Goal: Transaction & Acquisition: Purchase product/service

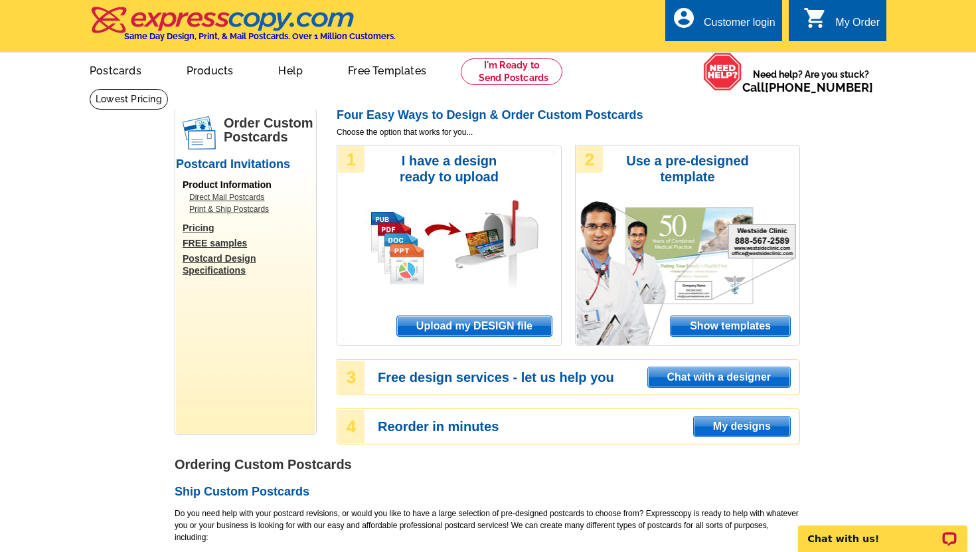
click at [457, 327] on span "Upload my DESIGN file" at bounding box center [474, 326] width 155 height 20
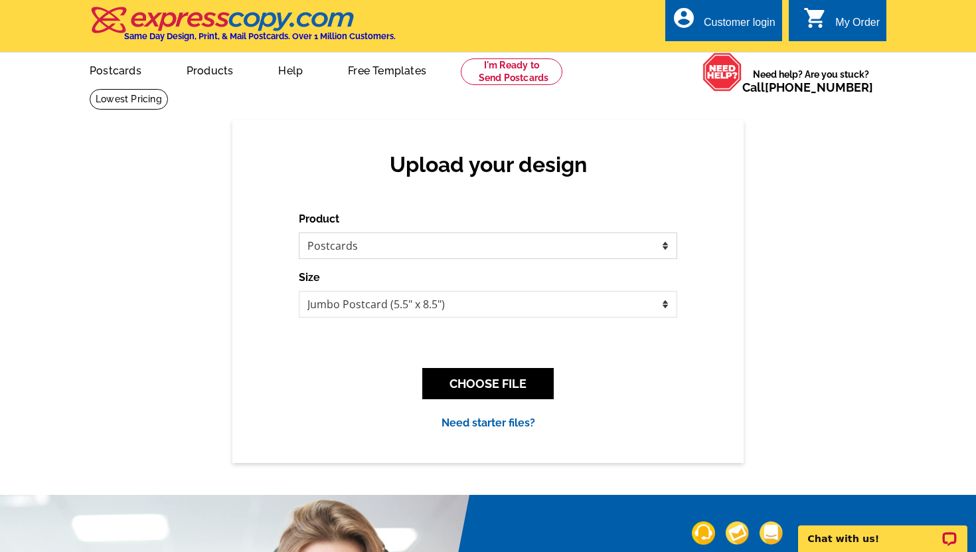
click at [481, 245] on select "Please select the type of file... Postcards Business Cards Letters and flyers G…" at bounding box center [488, 245] width 378 height 27
click at [491, 390] on button "CHOOSE FILE" at bounding box center [487, 383] width 131 height 31
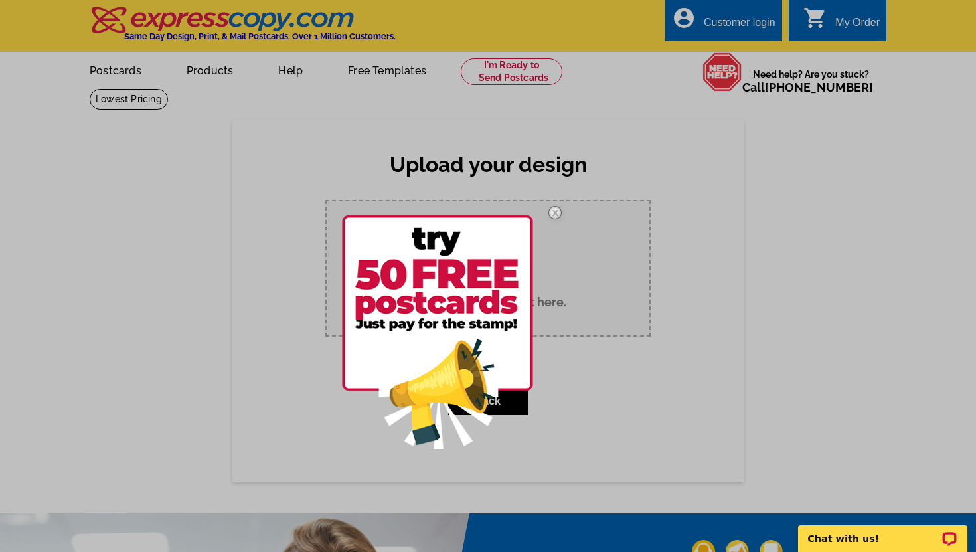
click at [555, 212] on img at bounding box center [555, 212] width 39 height 39
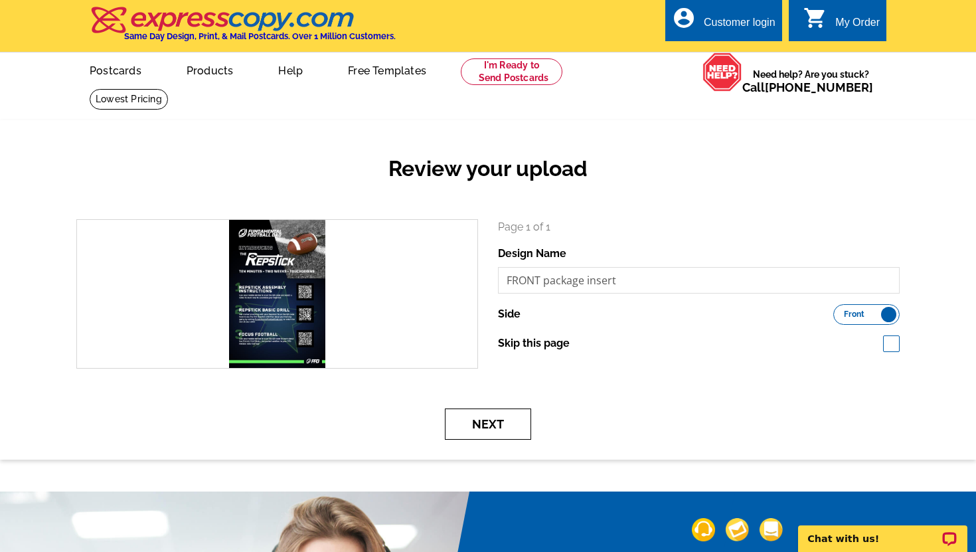
click at [481, 425] on button "Next" at bounding box center [488, 423] width 86 height 31
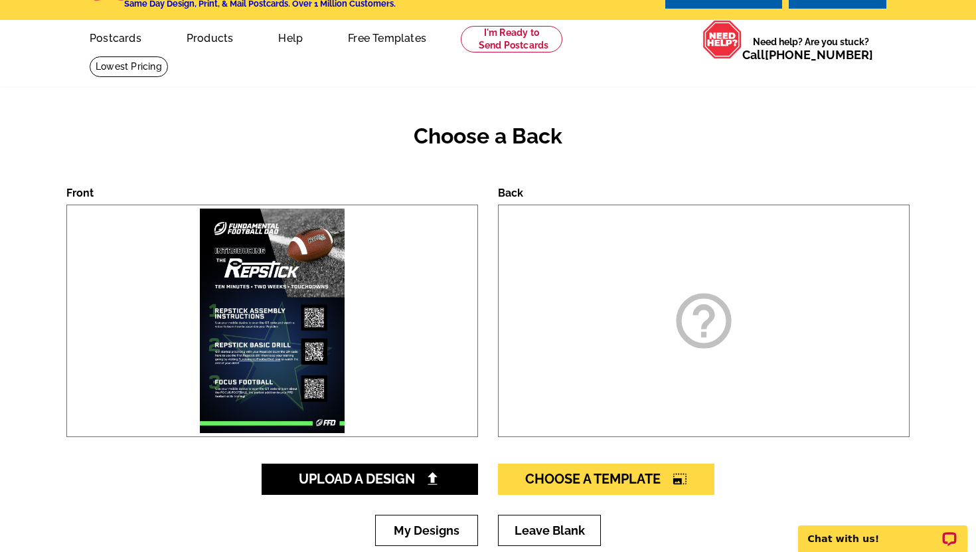
click at [695, 344] on icon "help_outline" at bounding box center [704, 321] width 66 height 66
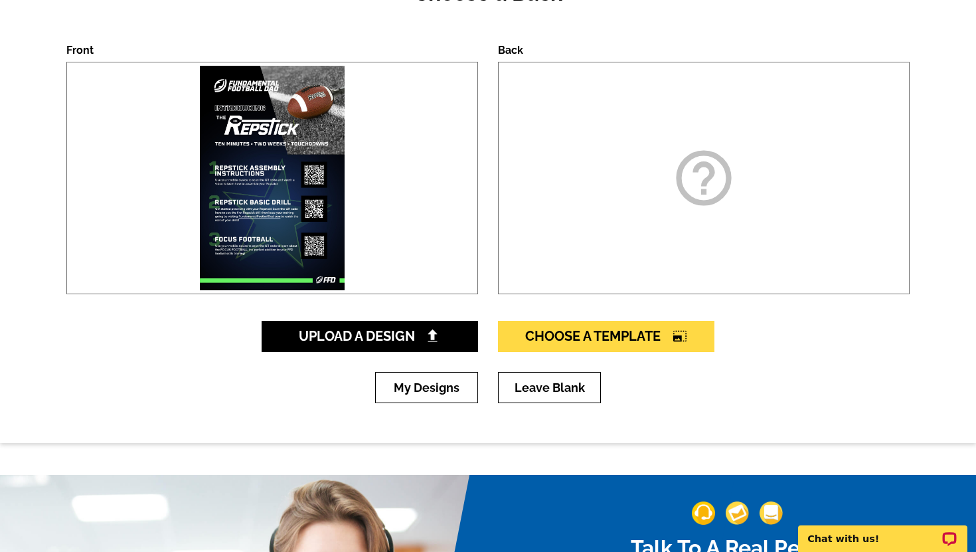
scroll to position [169, 0]
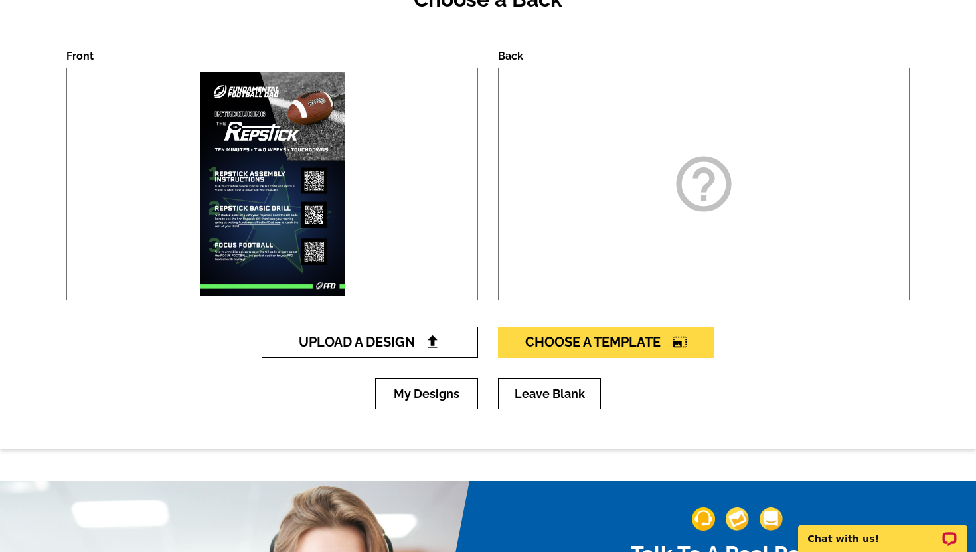
click at [426, 339] on img at bounding box center [433, 342] width 14 height 14
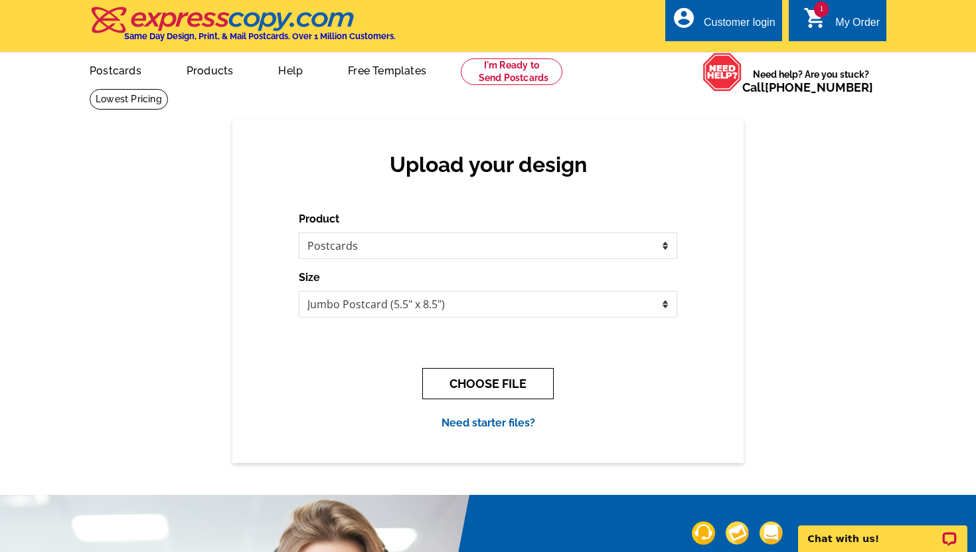
click at [465, 392] on button "CHOOSE FILE" at bounding box center [487, 383] width 131 height 31
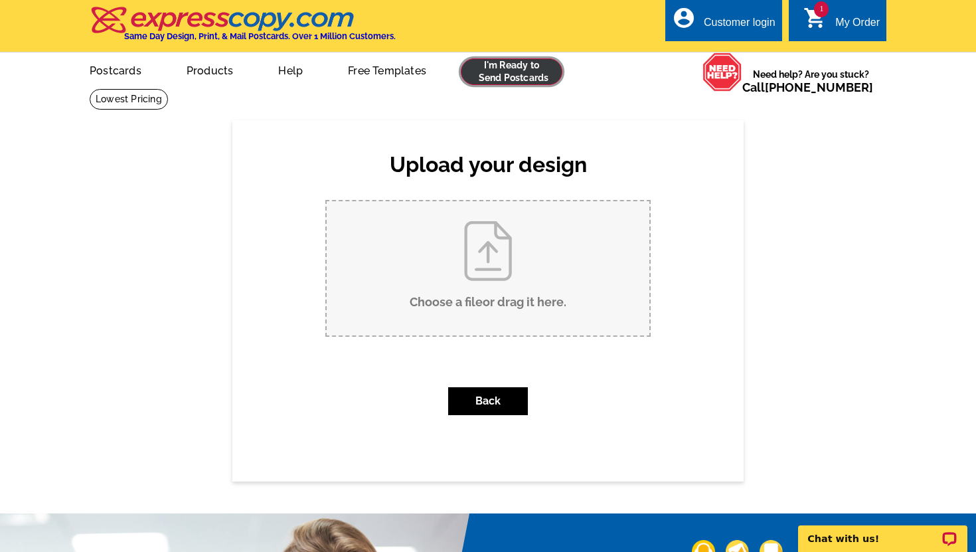
click at [526, 67] on link at bounding box center [512, 71] width 102 height 27
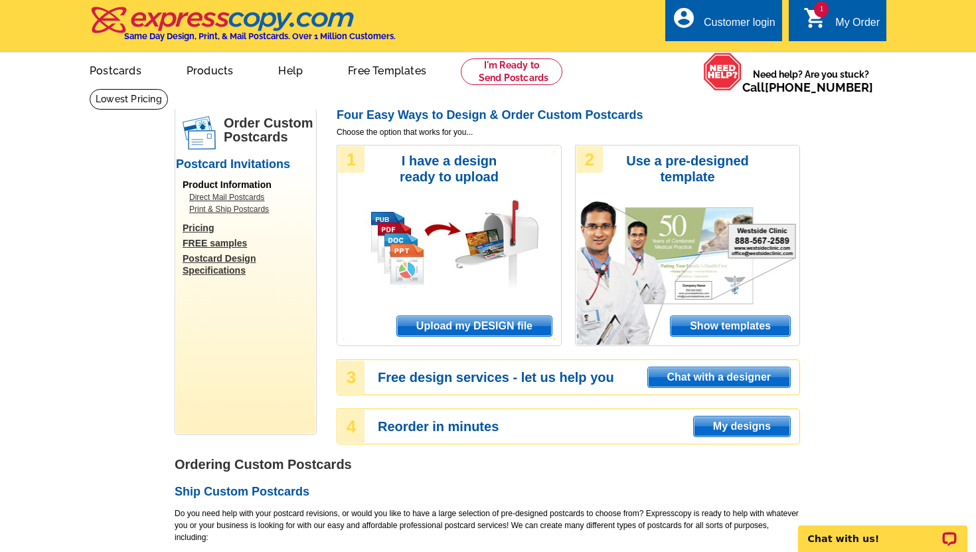
click at [489, 324] on span "Upload my DESIGN file" at bounding box center [474, 326] width 155 height 20
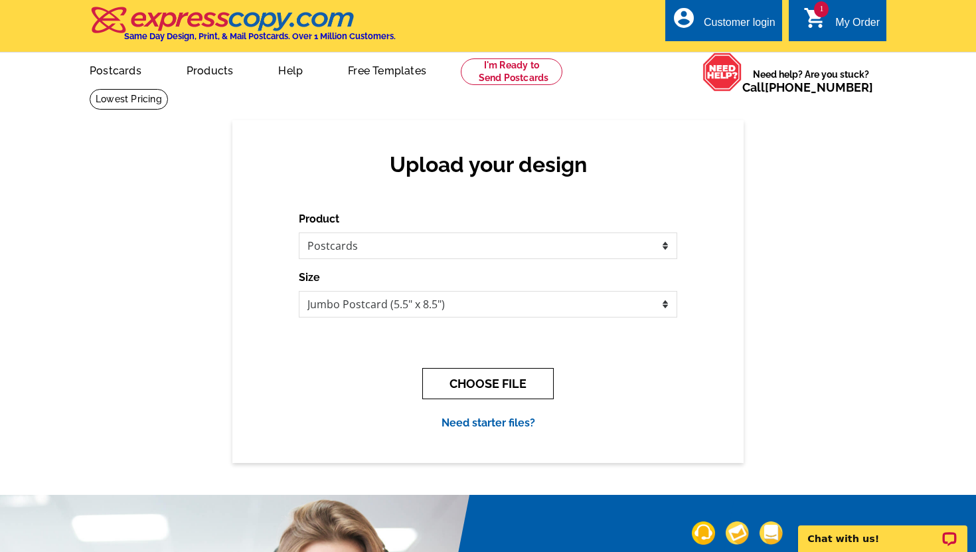
click at [512, 381] on button "CHOOSE FILE" at bounding box center [487, 383] width 131 height 31
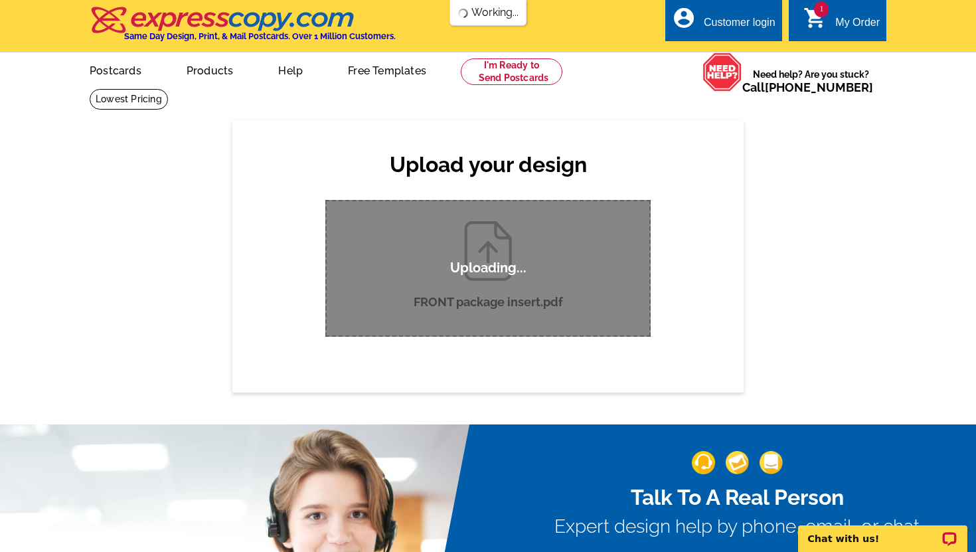
click at [849, 19] on div "My Order" at bounding box center [857, 26] width 44 height 19
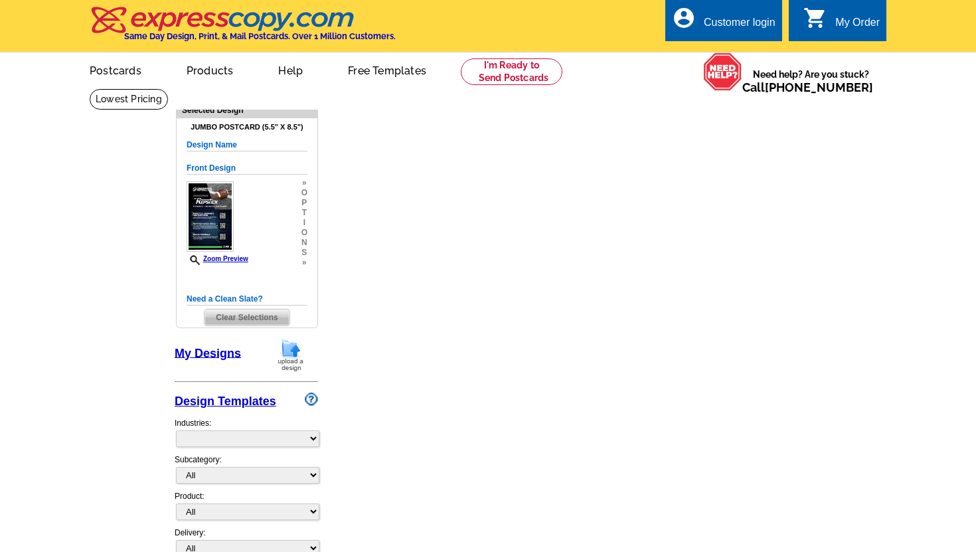
select select "1"
select select "back"
select select "2"
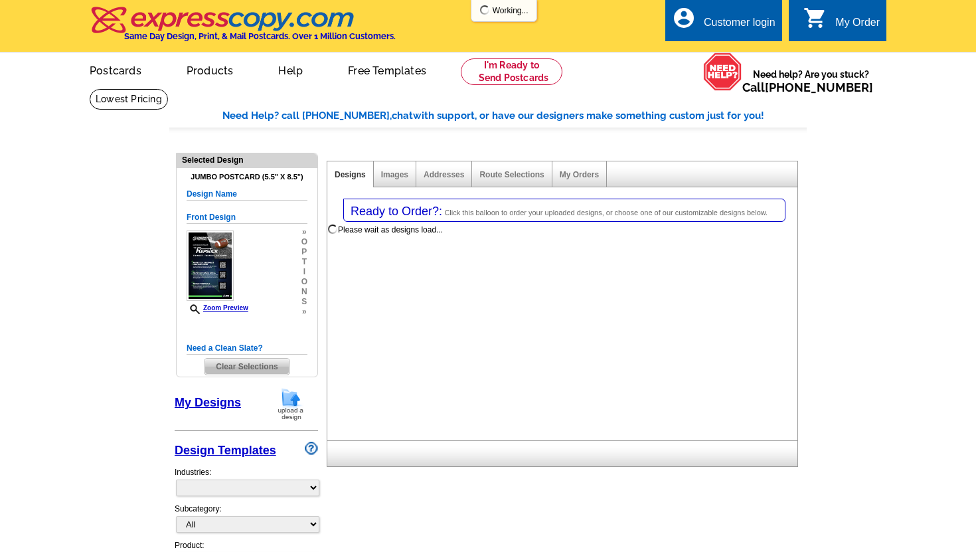
select select "785"
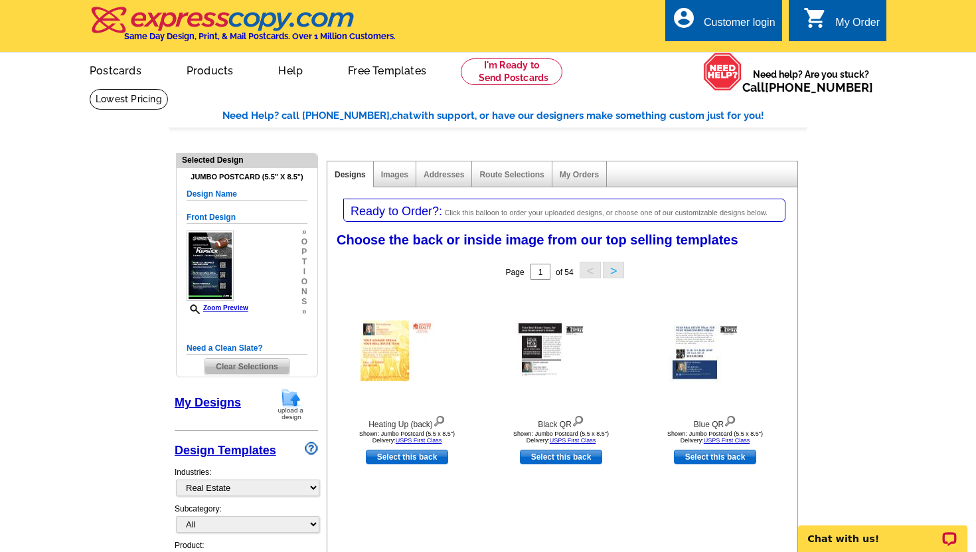
click at [263, 366] on span "Clear Selections" at bounding box center [247, 367] width 84 height 16
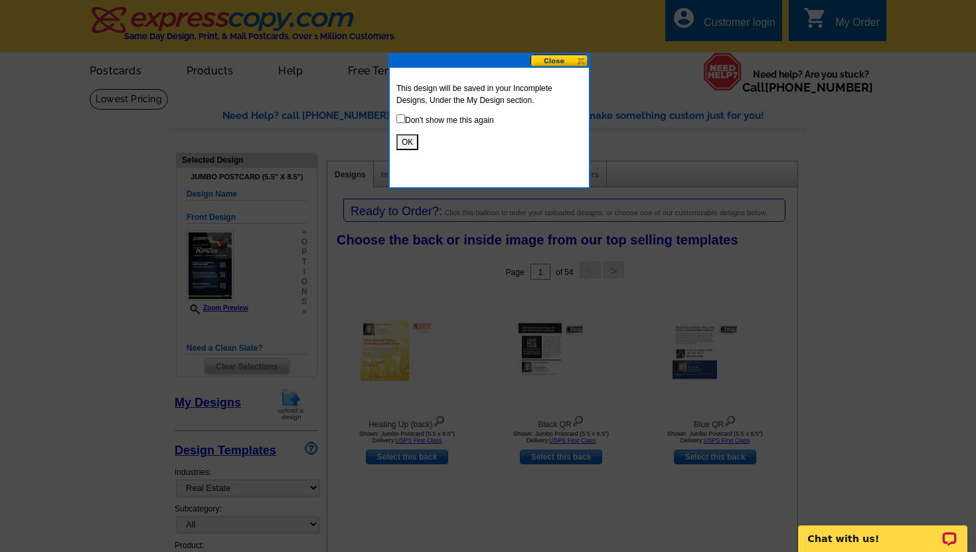
click at [405, 144] on button "OK" at bounding box center [407, 142] width 22 height 16
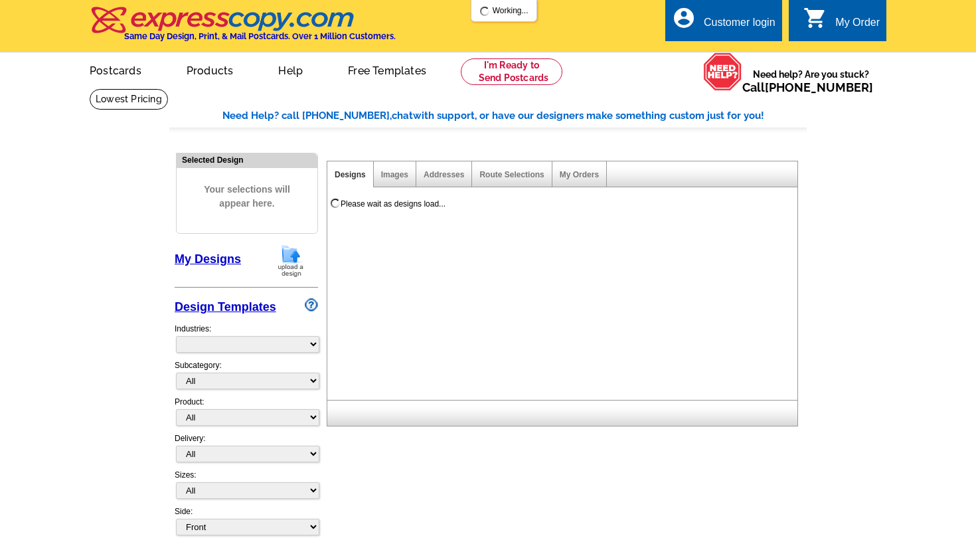
select select "785"
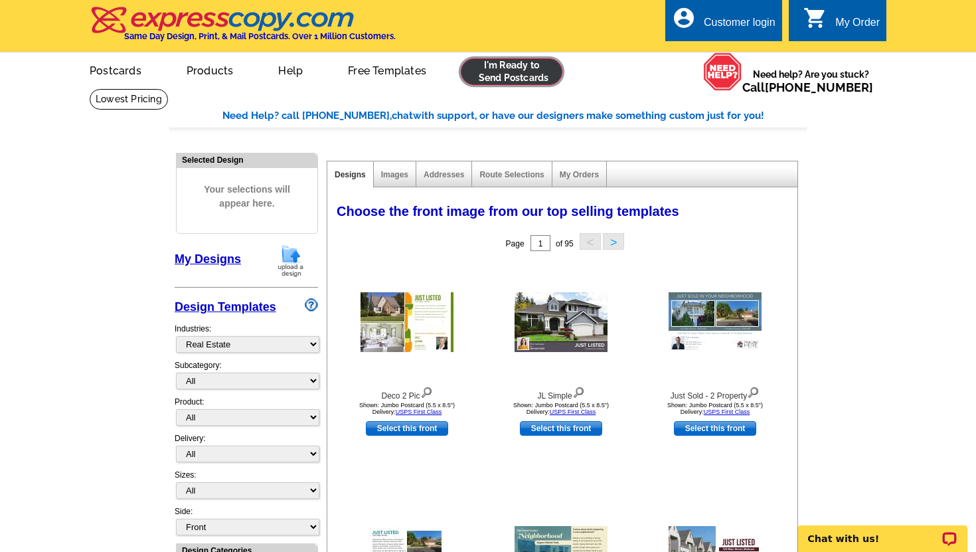
click at [528, 66] on link at bounding box center [512, 71] width 102 height 27
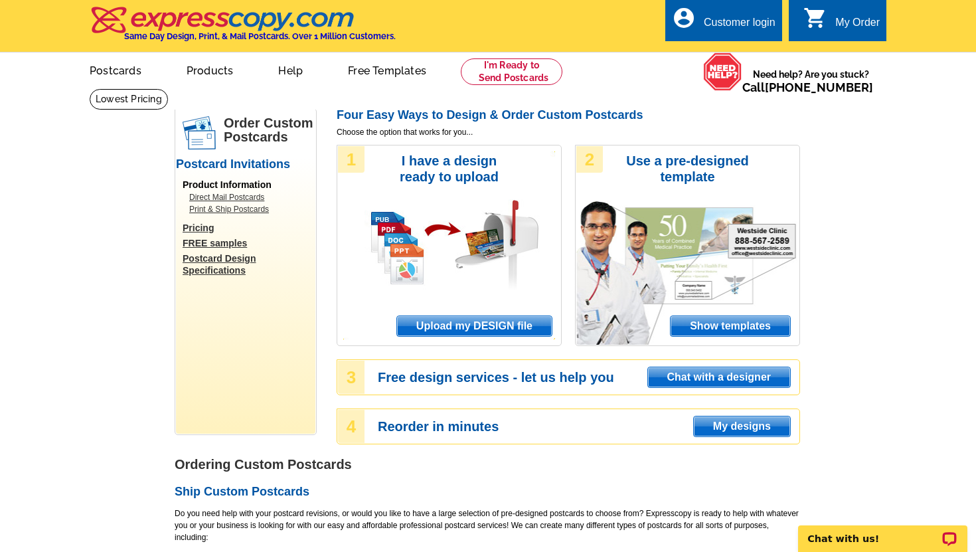
click at [471, 327] on span "Upload my DESIGN file" at bounding box center [474, 326] width 155 height 20
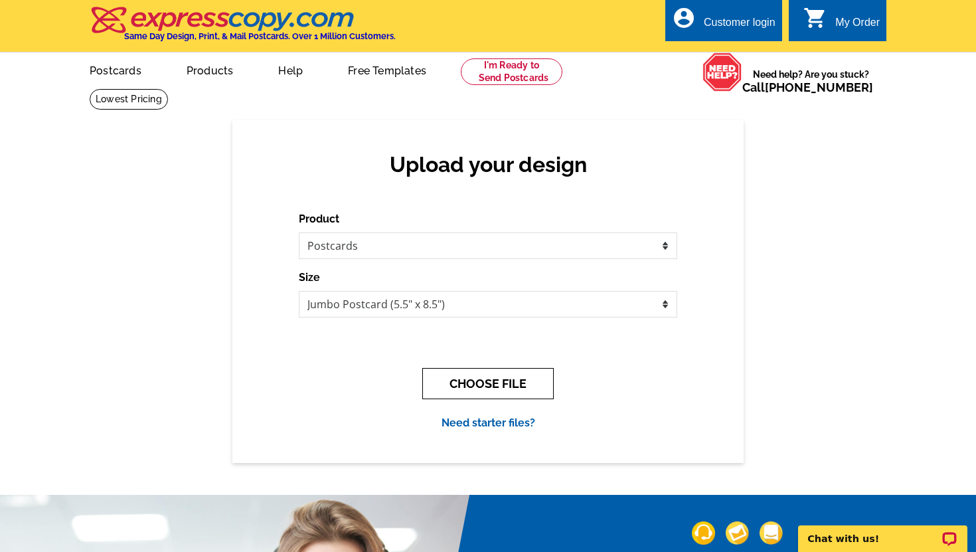
click at [497, 377] on button "CHOOSE FILE" at bounding box center [487, 383] width 131 height 31
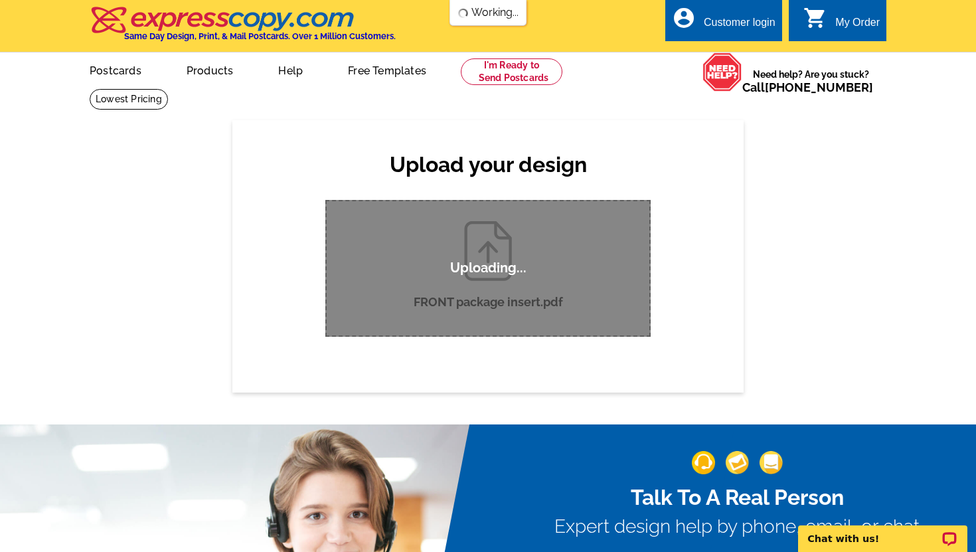
click at [804, 238] on div "Upload your design Product Please select the type of file... Postcards Business…" at bounding box center [488, 256] width 976 height 272
click at [730, 20] on div "Customer login" at bounding box center [740, 26] width 72 height 19
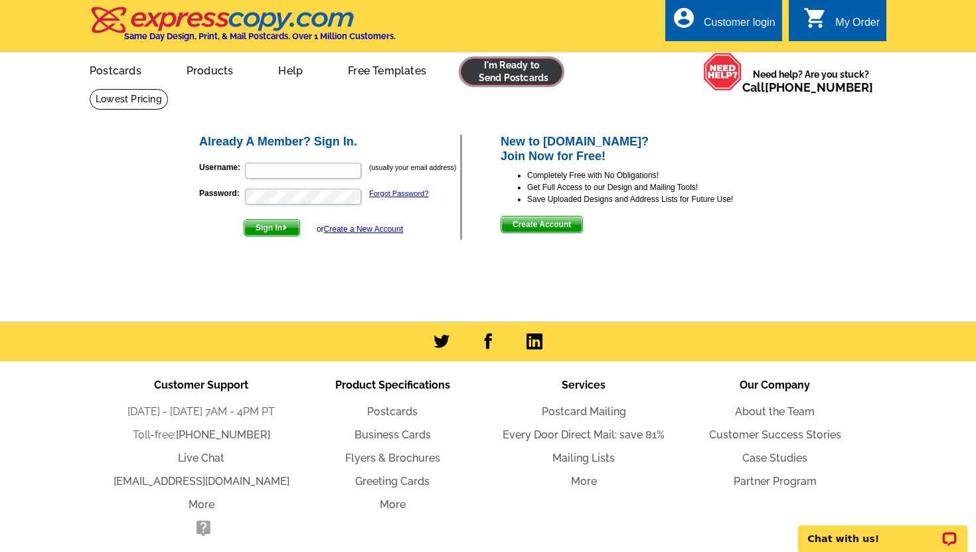
click at [527, 67] on link at bounding box center [512, 71] width 102 height 27
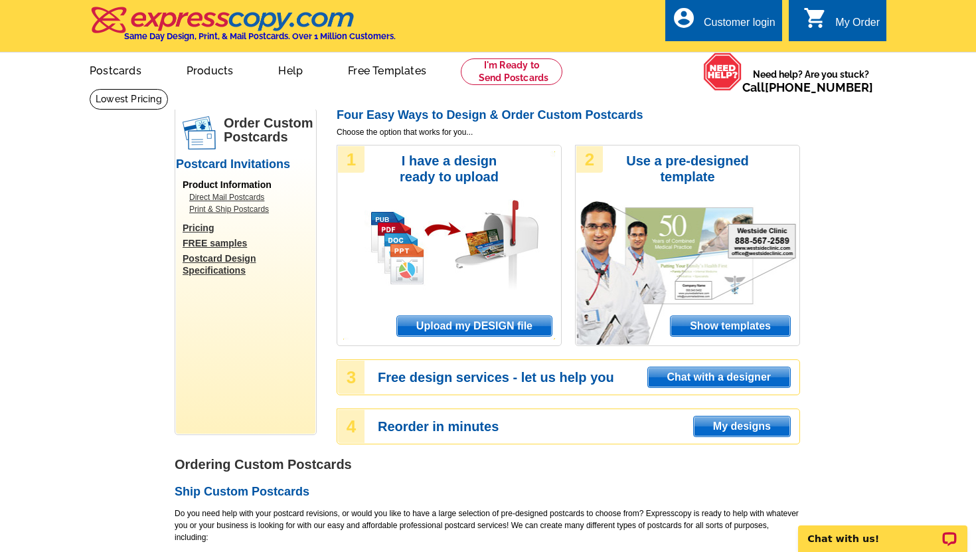
click at [497, 327] on span "Upload my DESIGN file" at bounding box center [474, 326] width 155 height 20
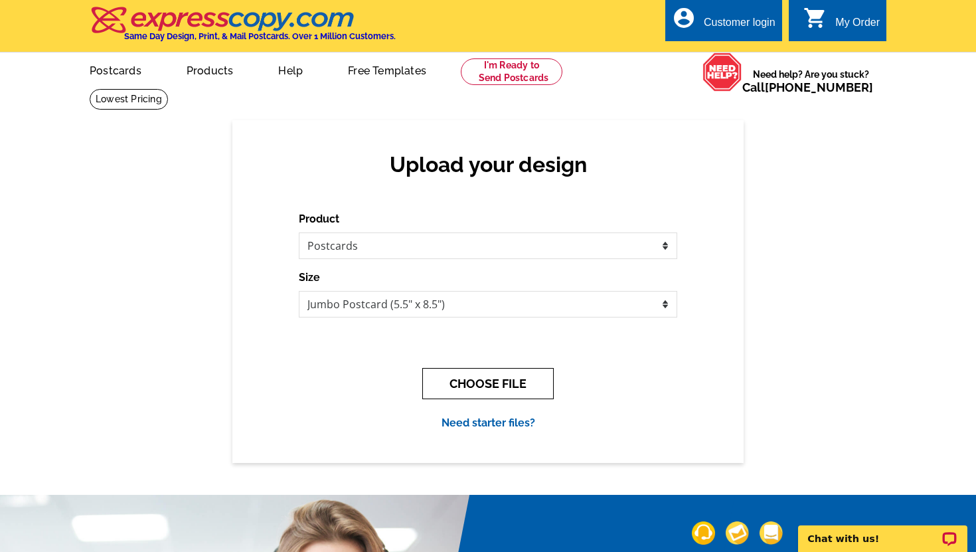
click at [496, 385] on button "CHOOSE FILE" at bounding box center [487, 383] width 131 height 31
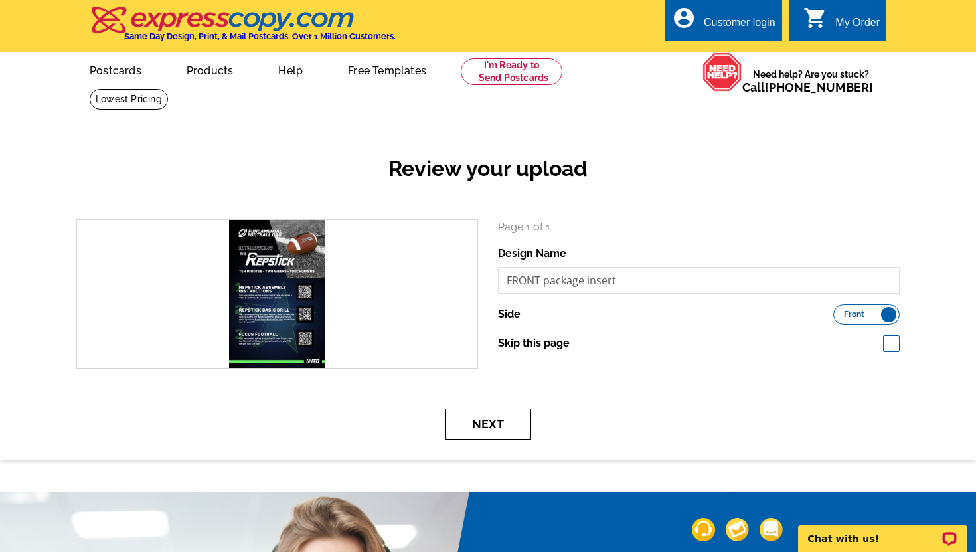
click at [491, 424] on button "Next" at bounding box center [488, 423] width 86 height 31
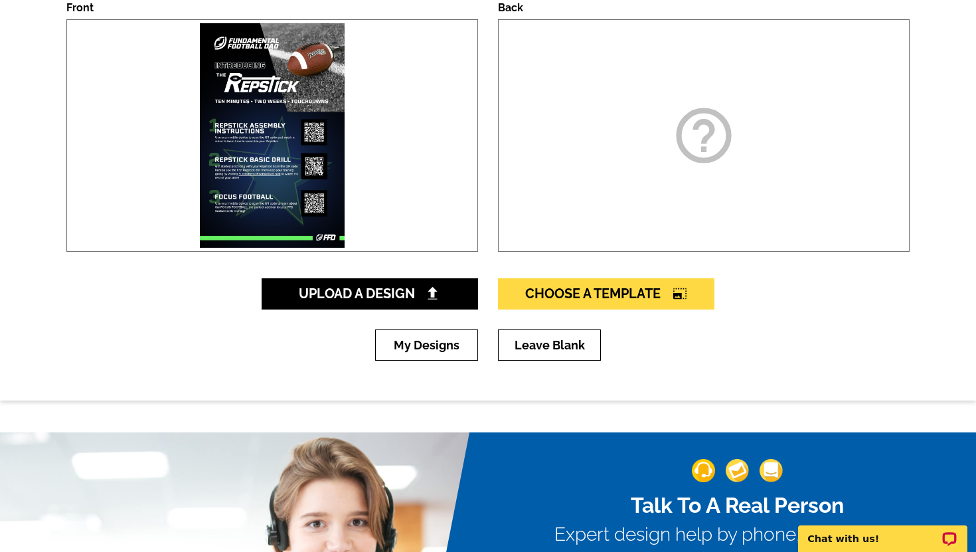
scroll to position [221, 0]
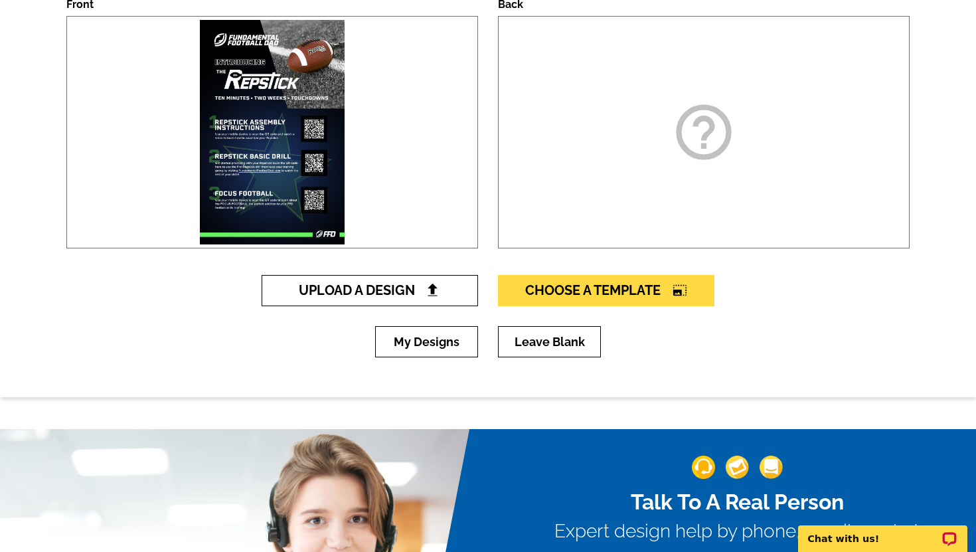
click at [449, 289] on link "Upload A Design" at bounding box center [370, 290] width 216 height 31
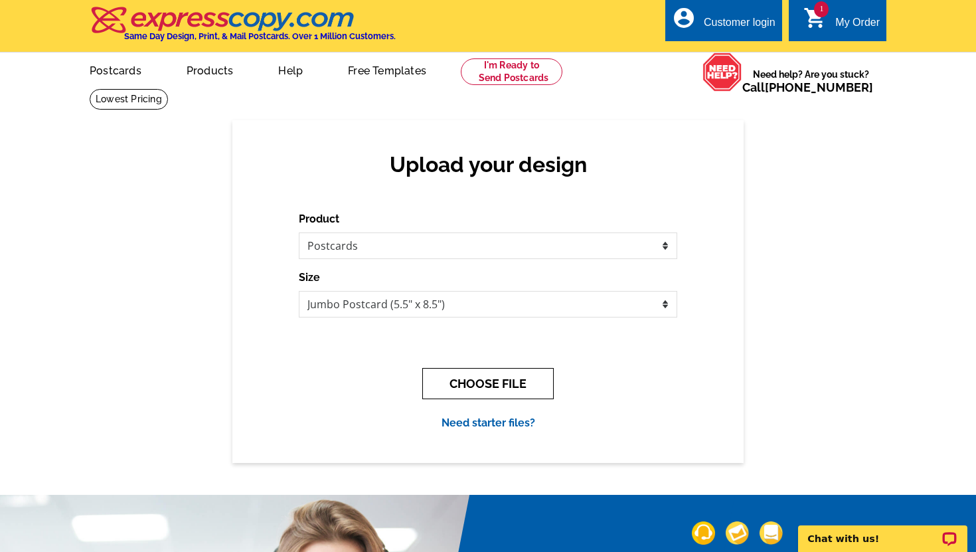
click at [512, 381] on button "CHOOSE FILE" at bounding box center [487, 383] width 131 height 31
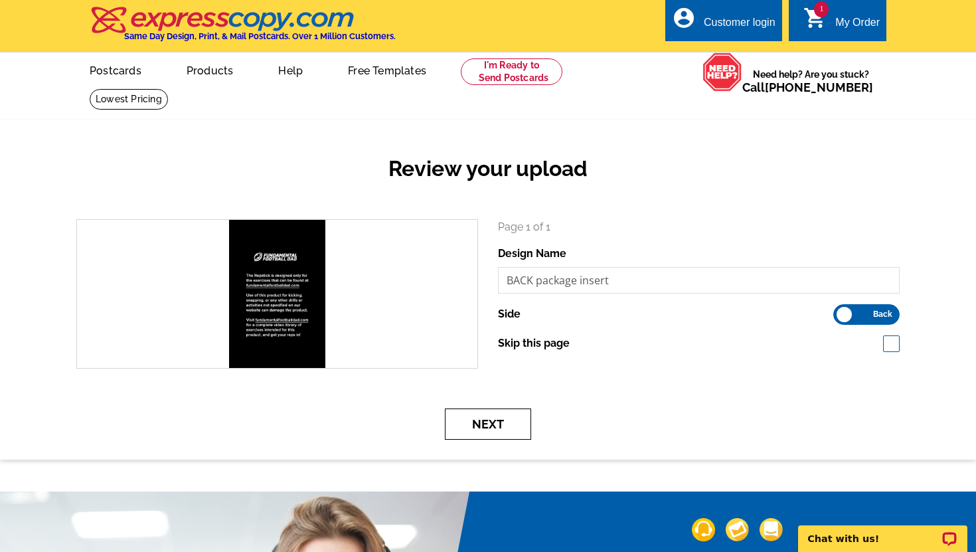
click at [491, 419] on button "Next" at bounding box center [488, 423] width 86 height 31
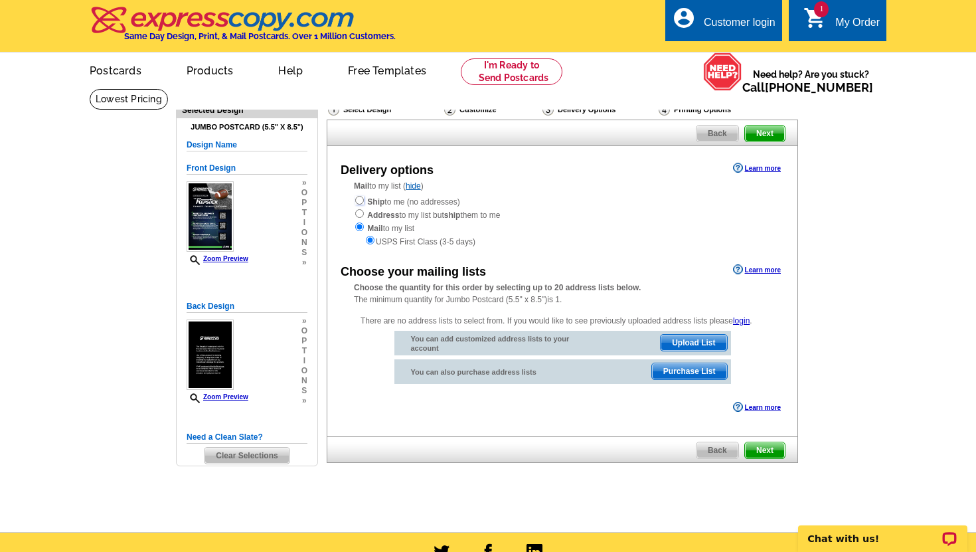
click at [361, 199] on input "radio" at bounding box center [359, 200] width 9 height 9
radio input "true"
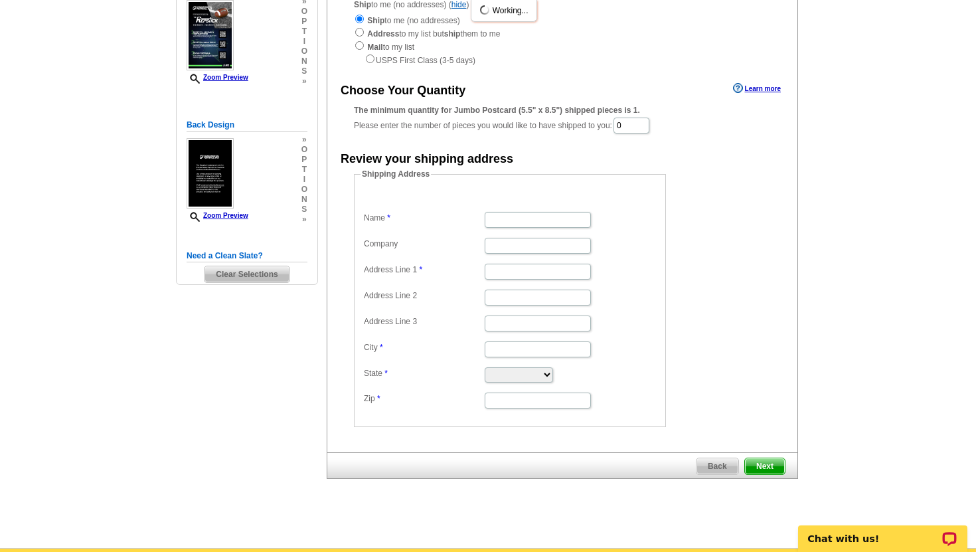
scroll to position [193, 0]
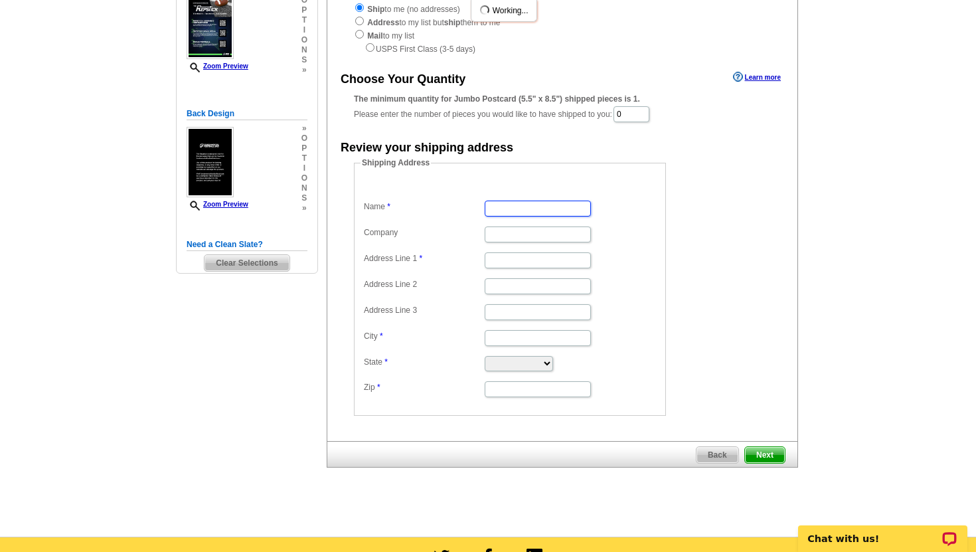
click at [537, 212] on input "Name" at bounding box center [538, 209] width 106 height 16
type input "[PERSON_NAME]"
type input "fundamental footbnall dad"
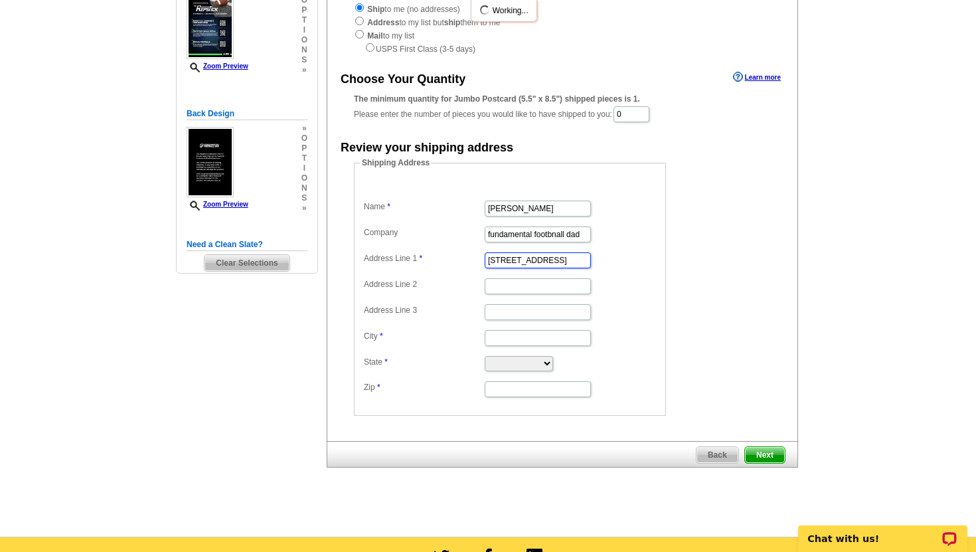
type input "[STREET_ADDRESS]"
type input "sand sprngs"
select select "OK"
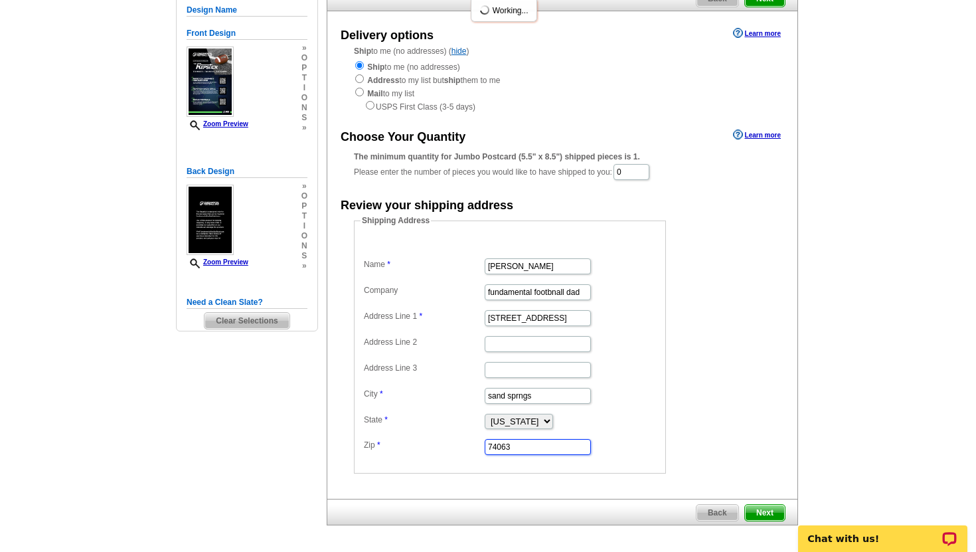
scroll to position [122, 0]
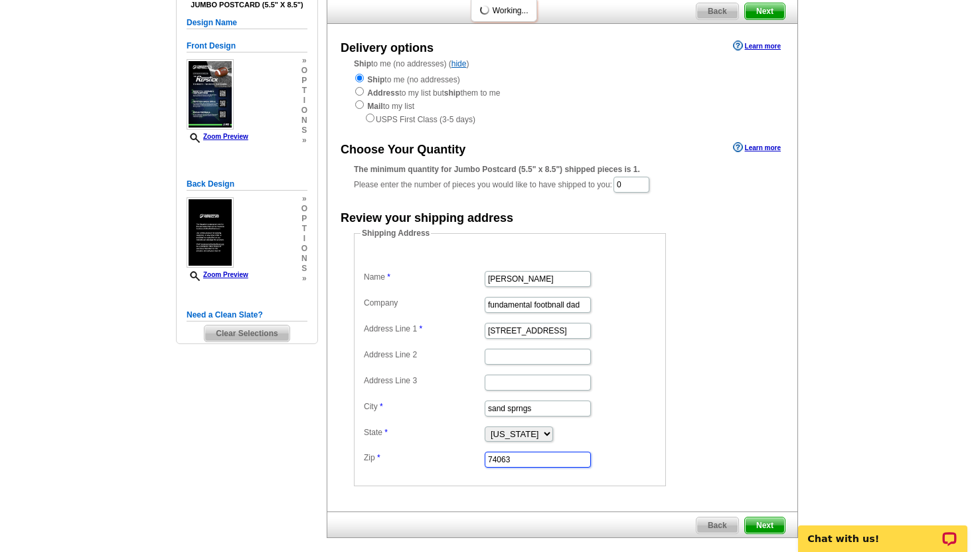
type input "74063"
click at [634, 187] on input "0" at bounding box center [632, 185] width 36 height 16
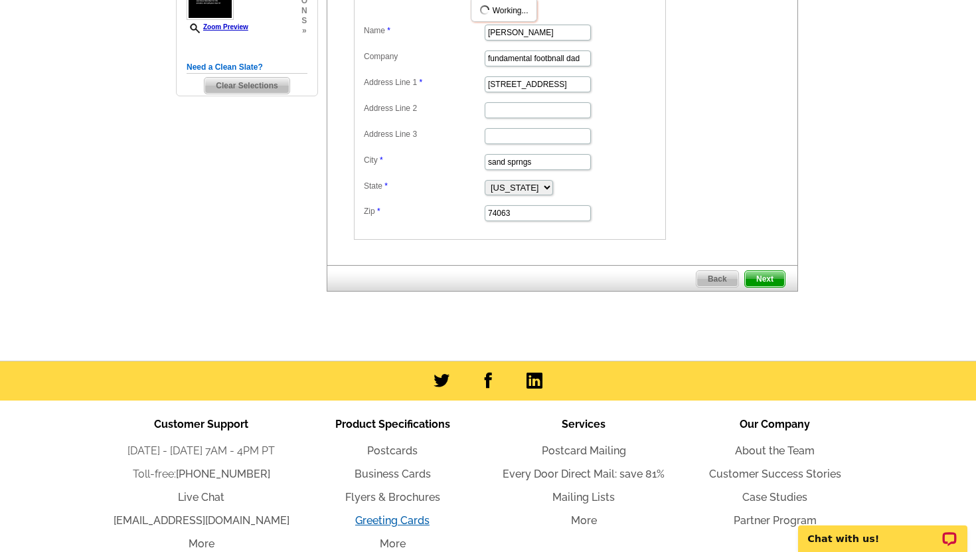
scroll to position [372, 0]
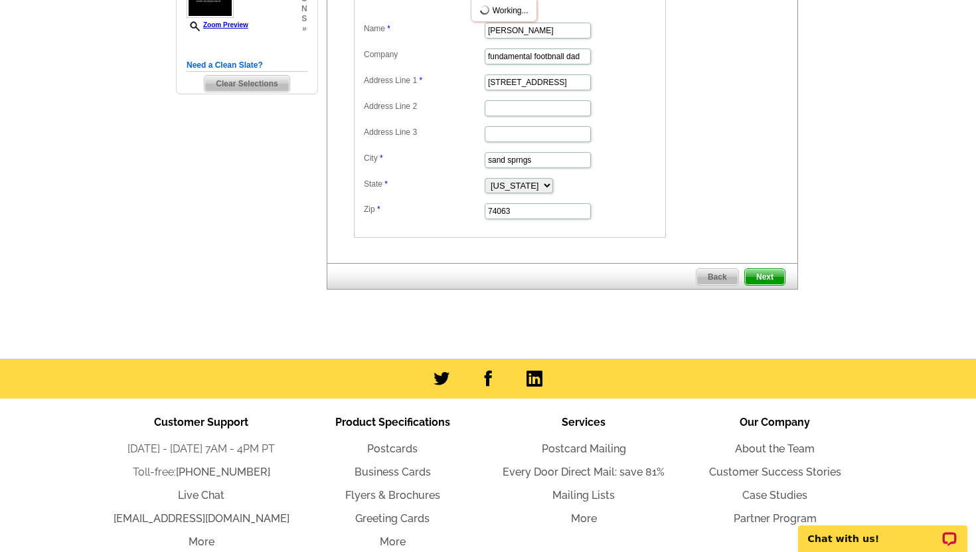
type input "1000"
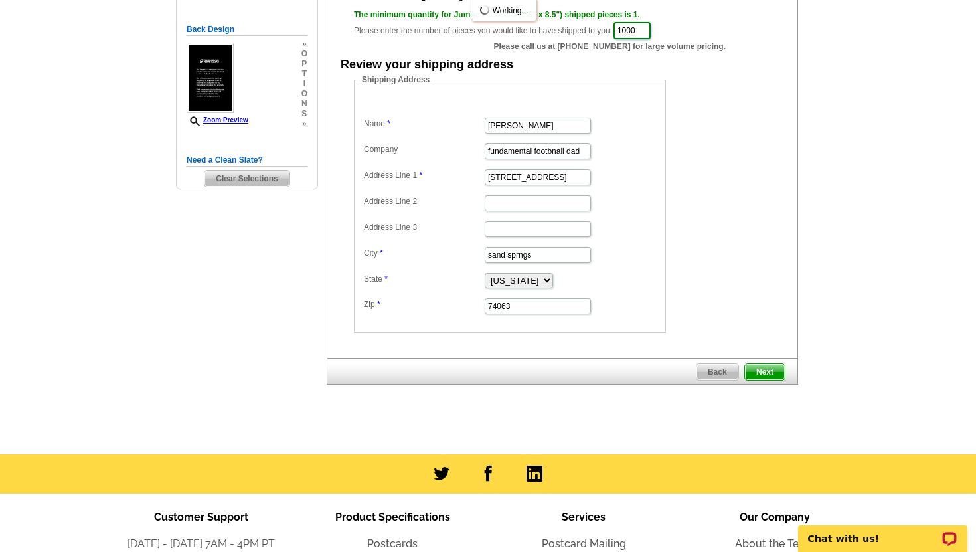
scroll to position [278, 0]
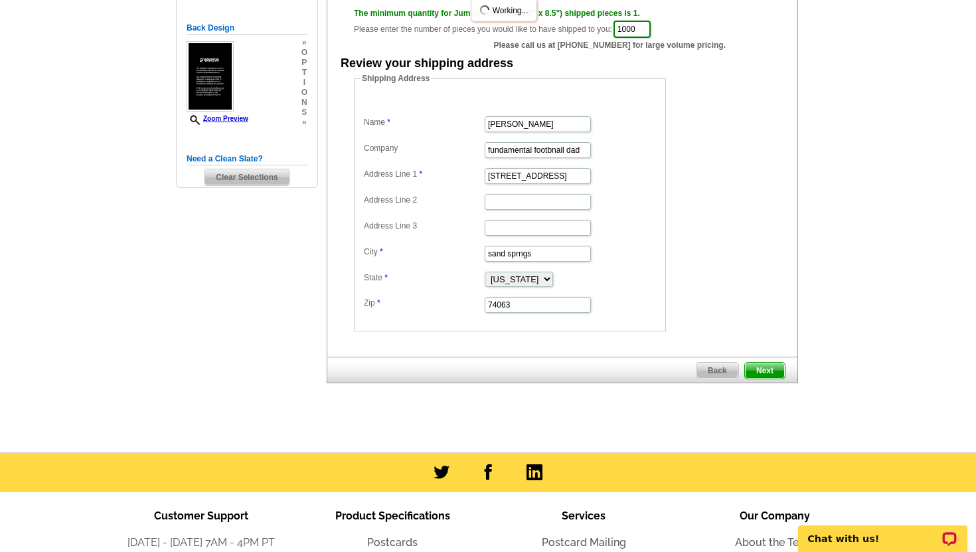
click at [768, 371] on span "Next" at bounding box center [765, 371] width 40 height 16
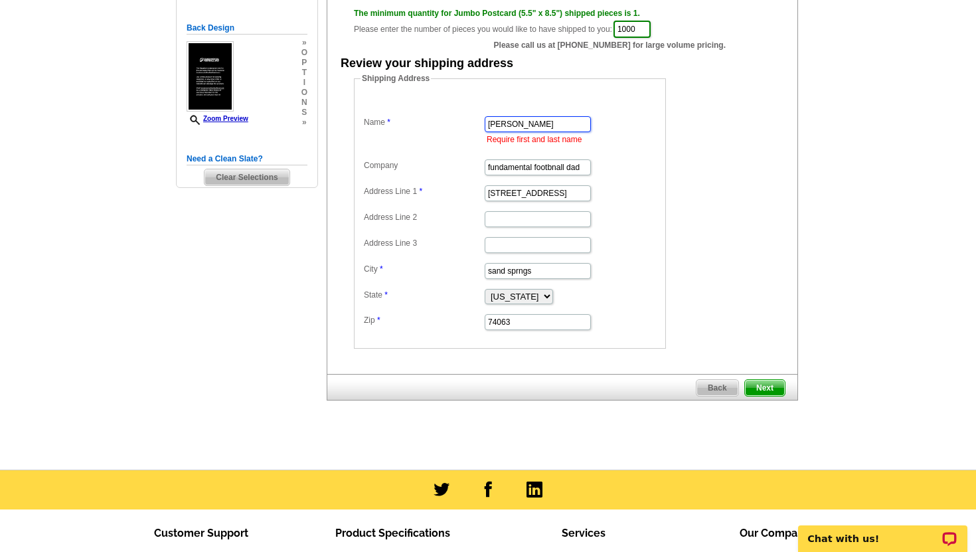
click at [554, 122] on input "jared" at bounding box center [538, 124] width 106 height 16
type input "jared brown"
click at [769, 387] on span "Next" at bounding box center [765, 388] width 40 height 16
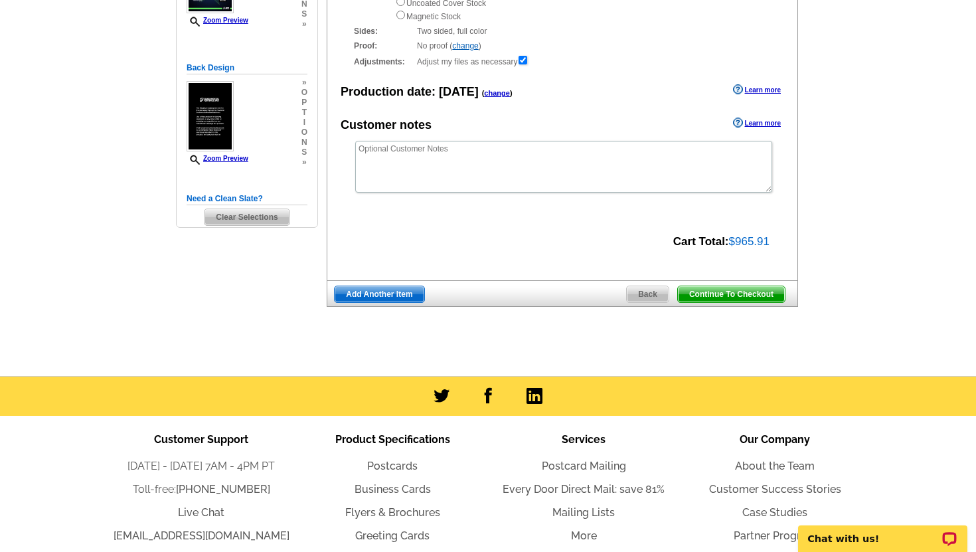
scroll to position [239, 0]
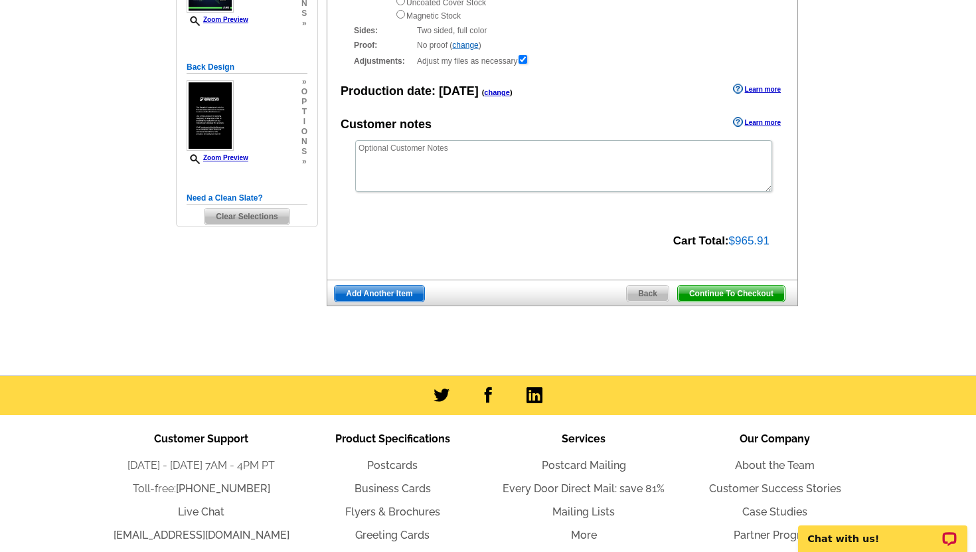
click at [742, 295] on span "Continue To Checkout" at bounding box center [731, 294] width 107 height 16
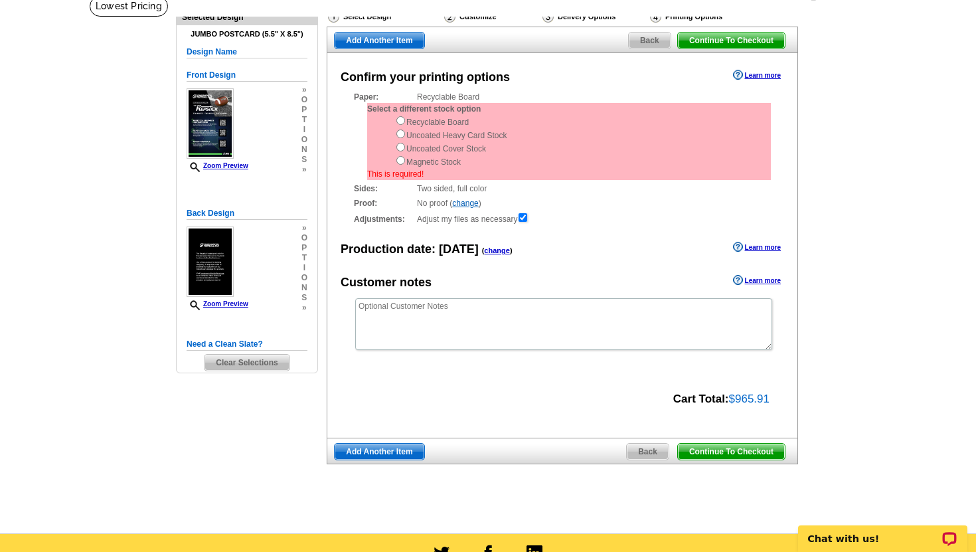
scroll to position [84, 0]
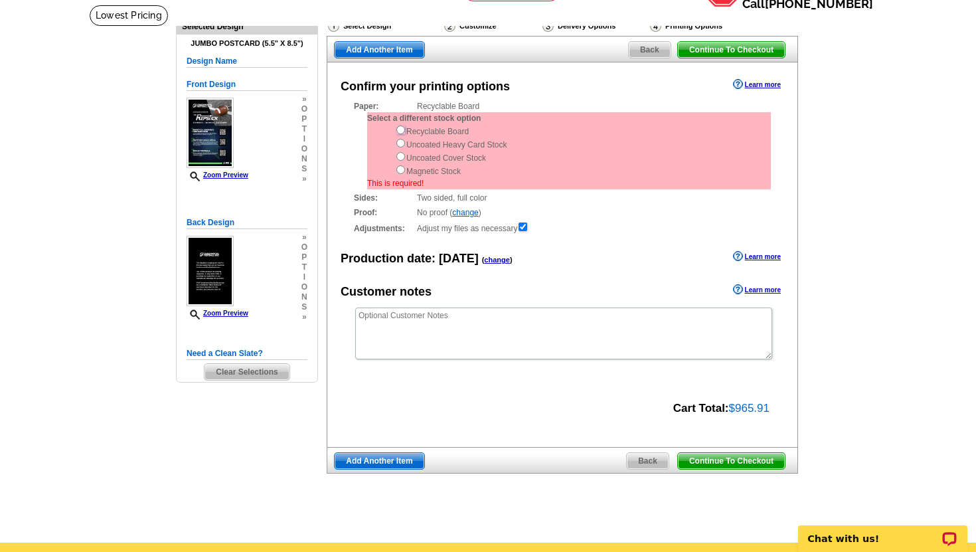
click at [402, 129] on input "radio" at bounding box center [400, 129] width 9 height 9
radio input "true"
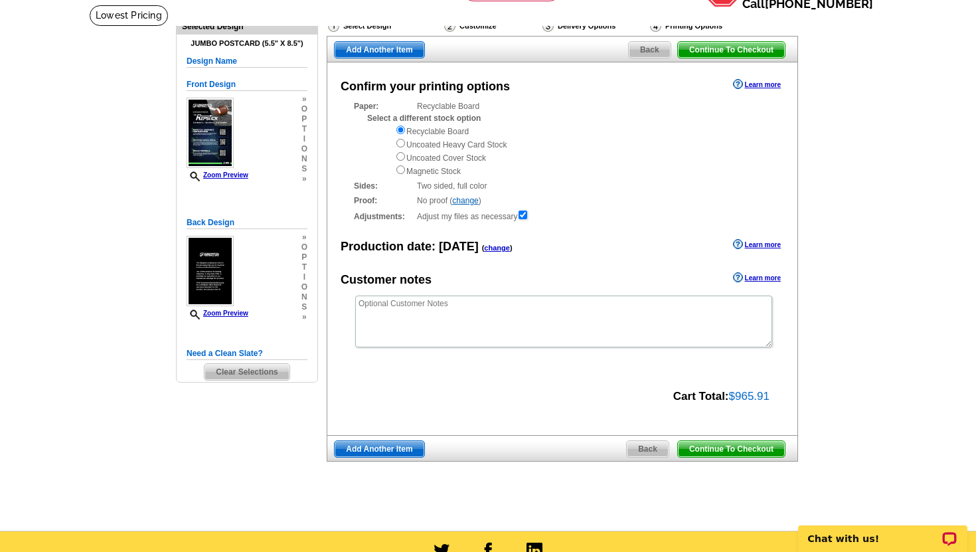
click at [718, 449] on span "Continue To Checkout" at bounding box center [731, 449] width 107 height 16
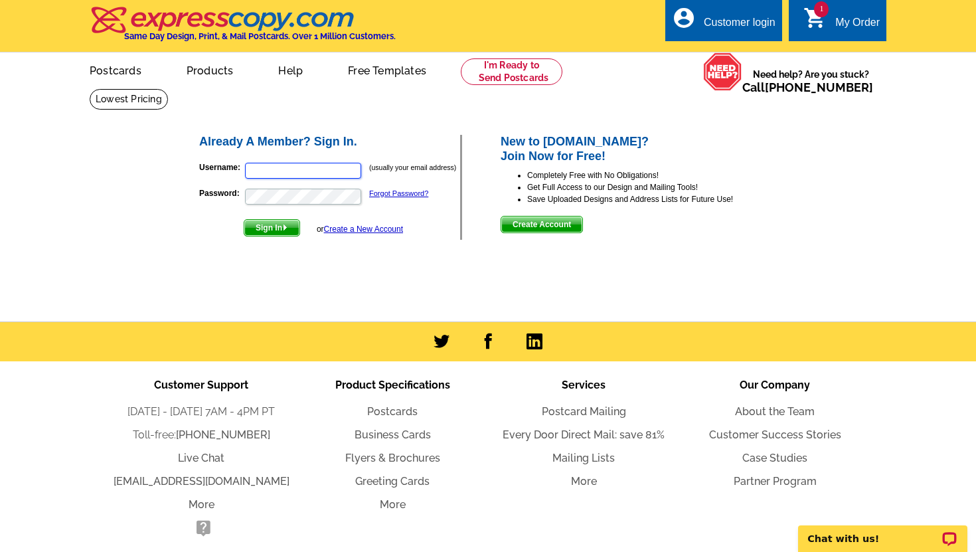
click at [317, 170] on input "Username:" at bounding box center [303, 171] width 116 height 16
click at [329, 166] on input "jaredbrown" at bounding box center [303, 171] width 116 height 16
click at [316, 167] on input "jaredbrown" at bounding box center [303, 171] width 116 height 16
type input "jared@remax-legacy-ok.com"
click at [244, 219] on button "Sign In" at bounding box center [272, 227] width 56 height 17
